Goal: Navigation & Orientation: Find specific page/section

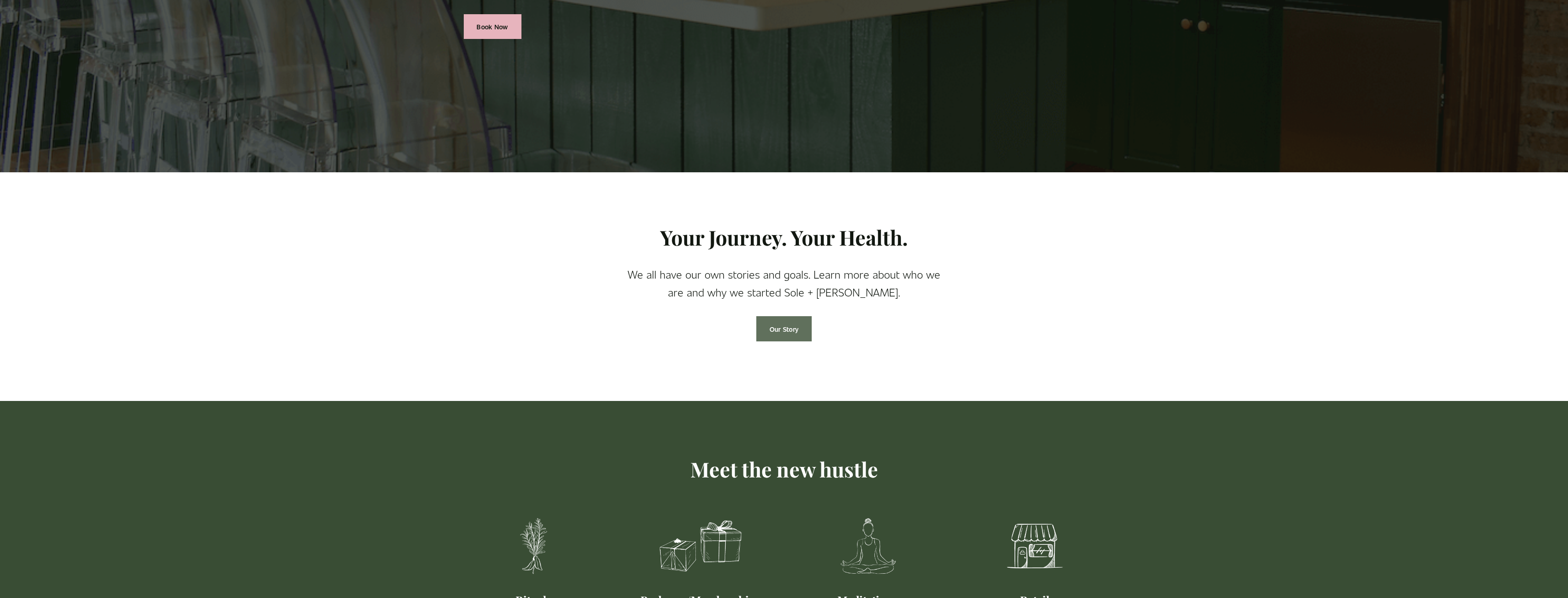
scroll to position [320, 0]
click at [785, 329] on link "Our Story" at bounding box center [783, 328] width 55 height 25
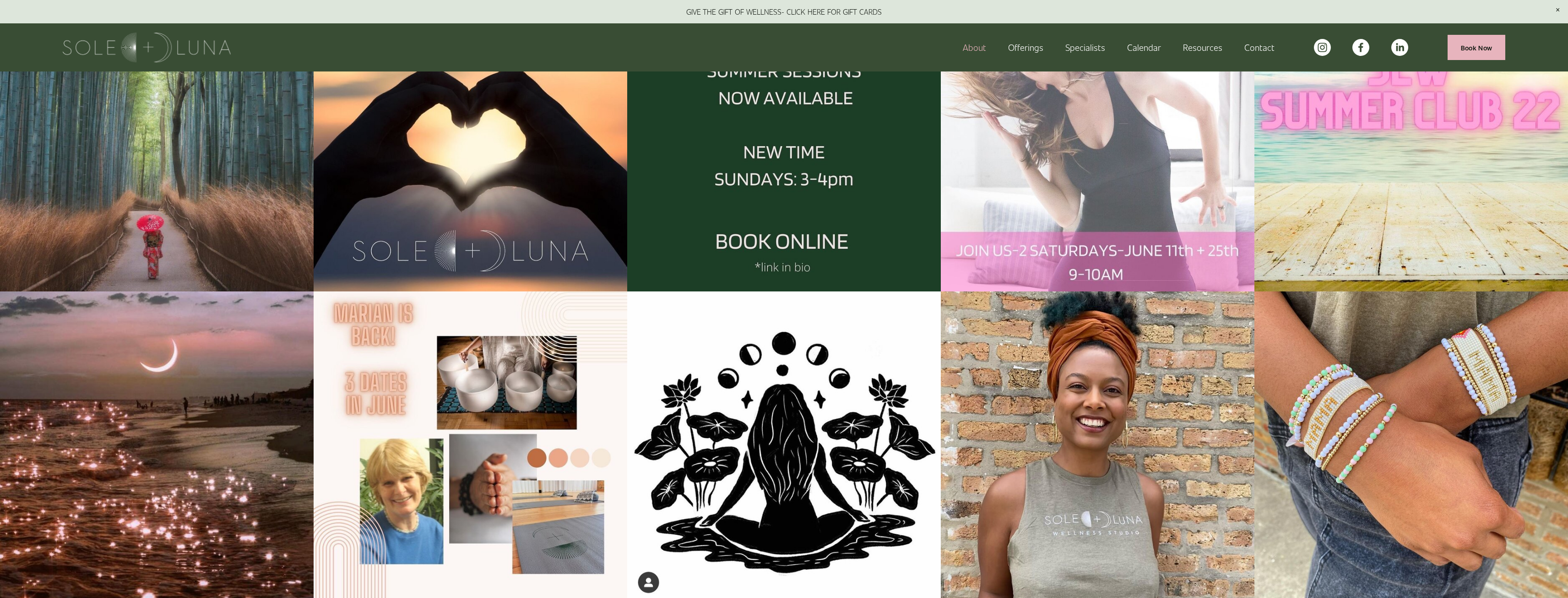
scroll to position [1374, 0]
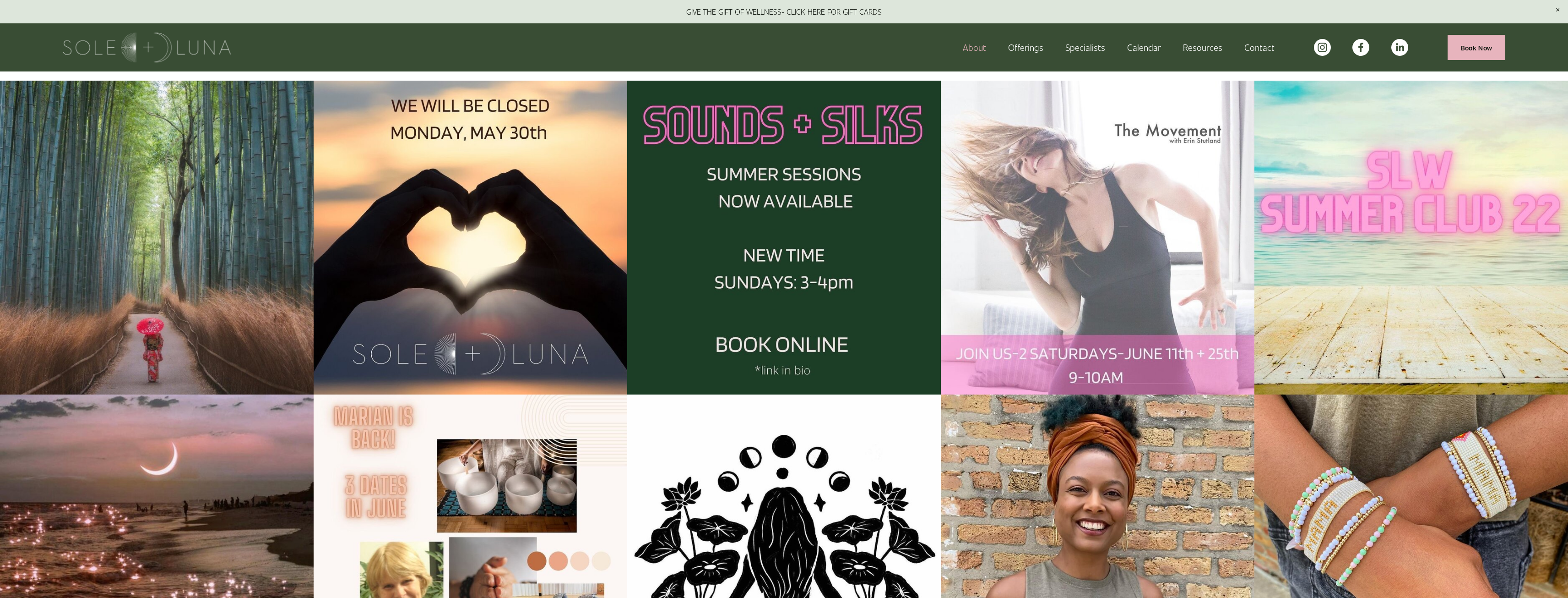
click at [0, 0] on span "Wellness Experiences" at bounding box center [0, 0] width 0 height 0
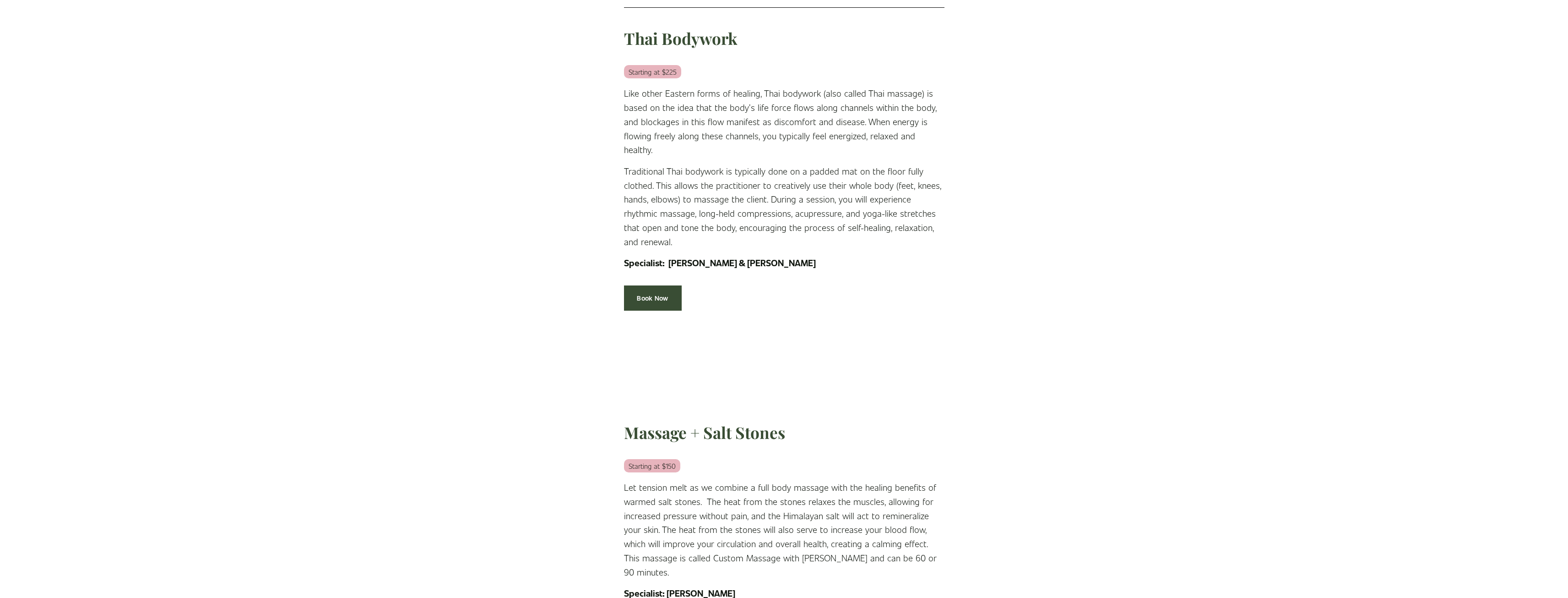
scroll to position [1786, 0]
